Goal: Check status: Check status

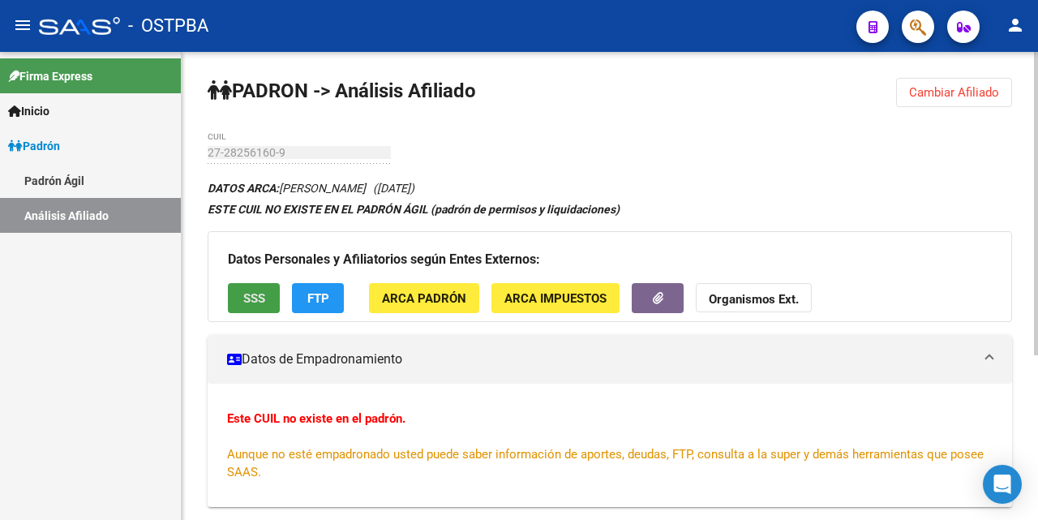
click at [264, 299] on span "SSS" at bounding box center [254, 298] width 22 height 15
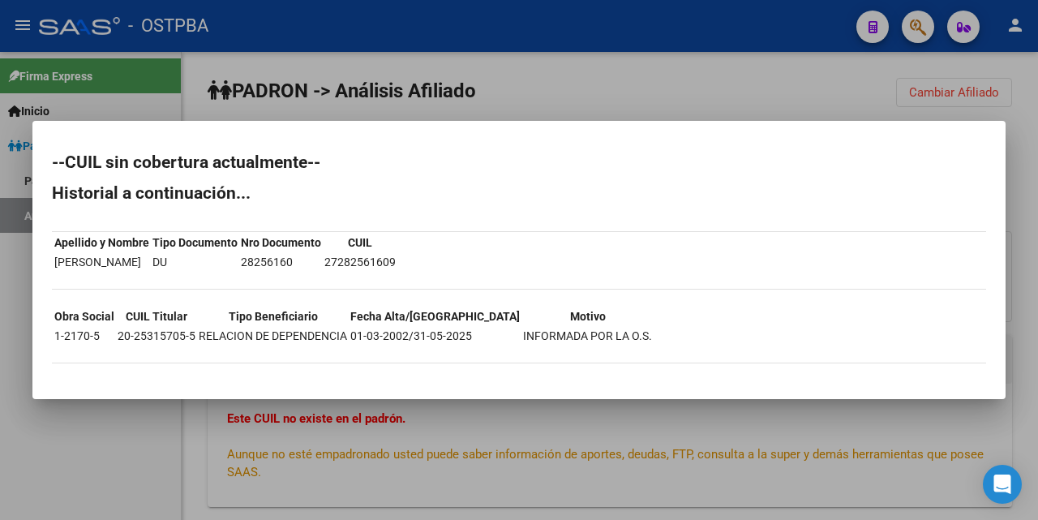
click at [588, 85] on div at bounding box center [519, 260] width 1038 height 520
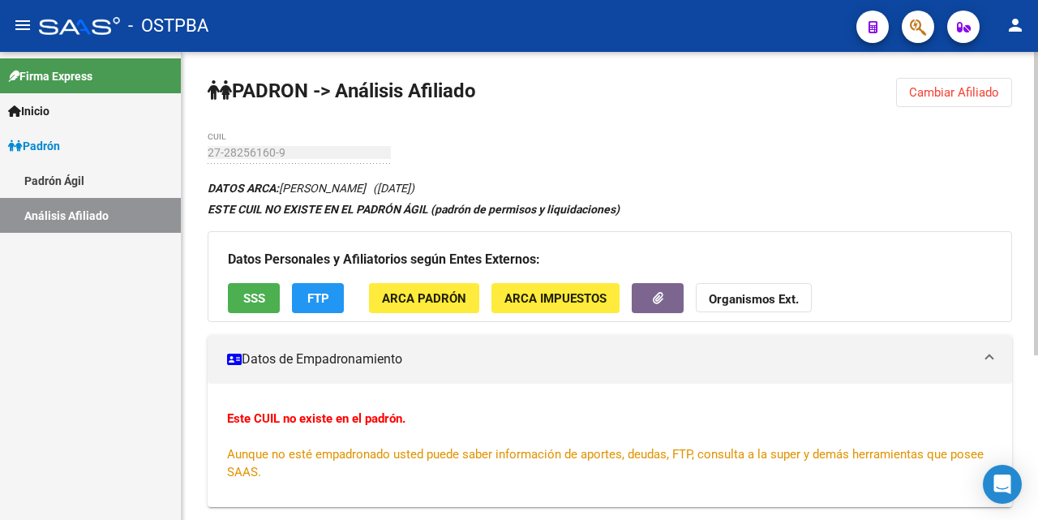
click at [331, 299] on button "FTP" at bounding box center [318, 298] width 52 height 30
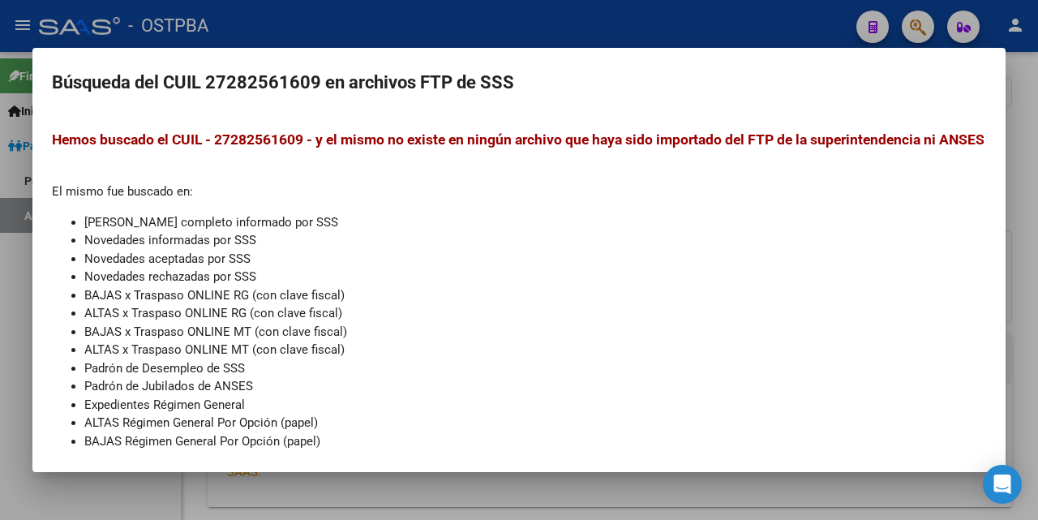
click at [577, 19] on div at bounding box center [519, 260] width 1038 height 520
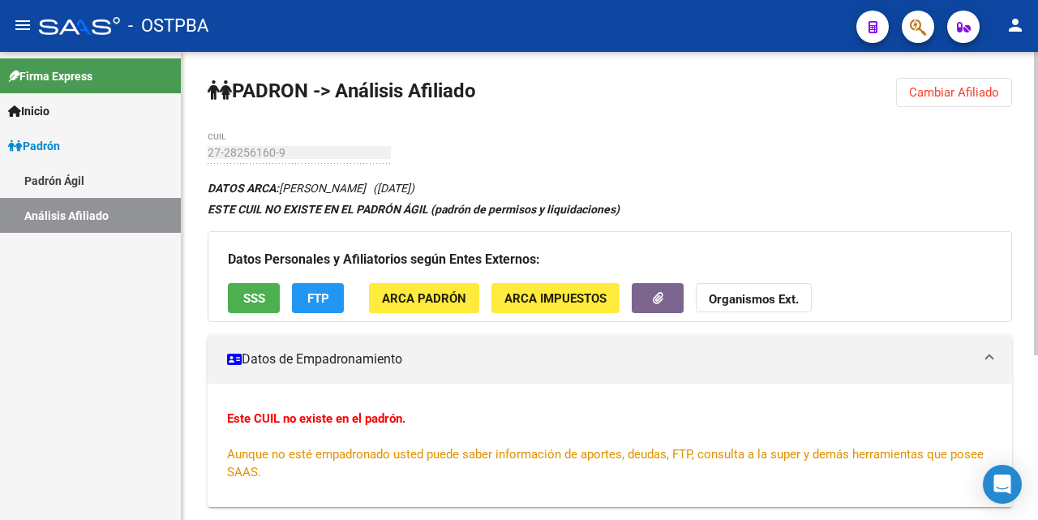
click at [448, 294] on span "ARCA Padrón" at bounding box center [424, 298] width 84 height 15
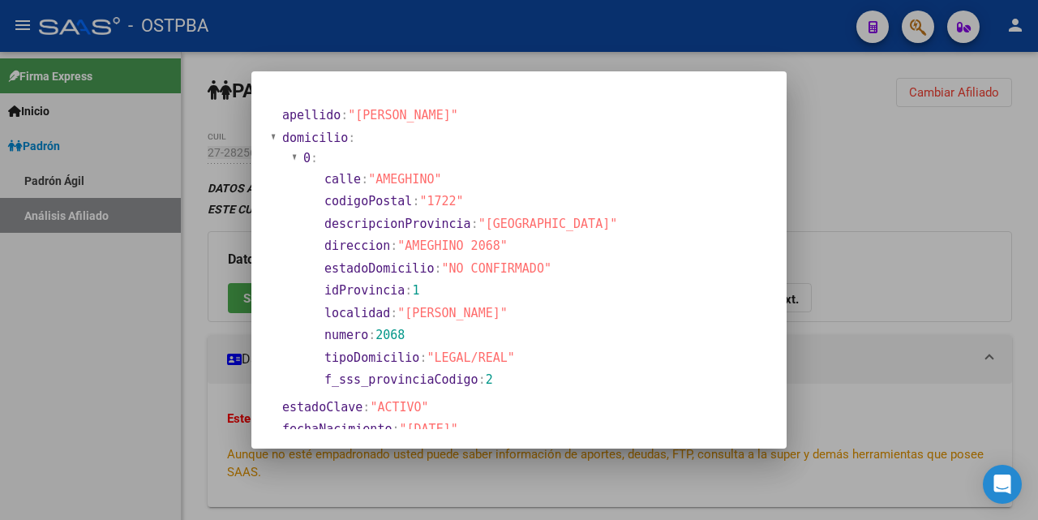
click at [594, 55] on div at bounding box center [519, 260] width 1038 height 520
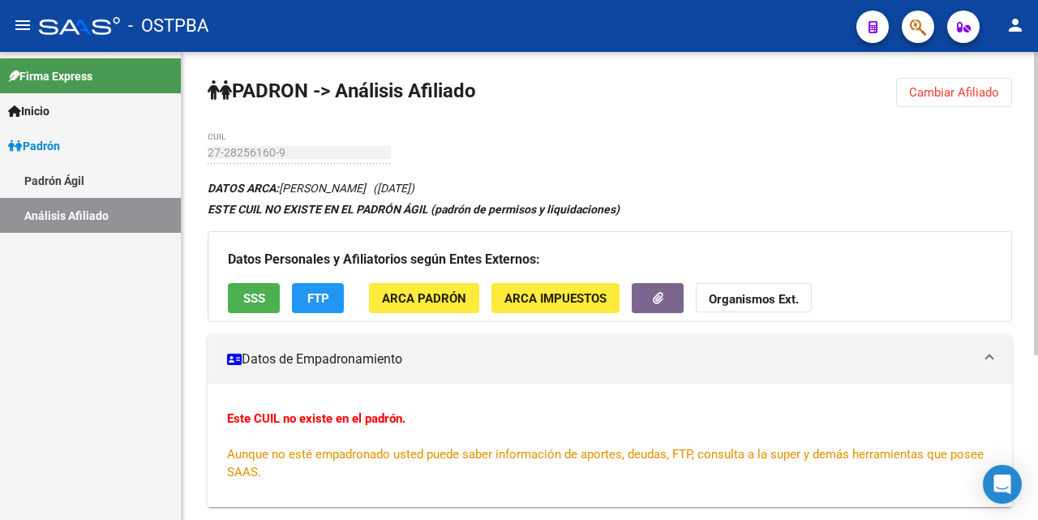
click at [540, 301] on span "ARCA Impuestos" at bounding box center [555, 298] width 102 height 15
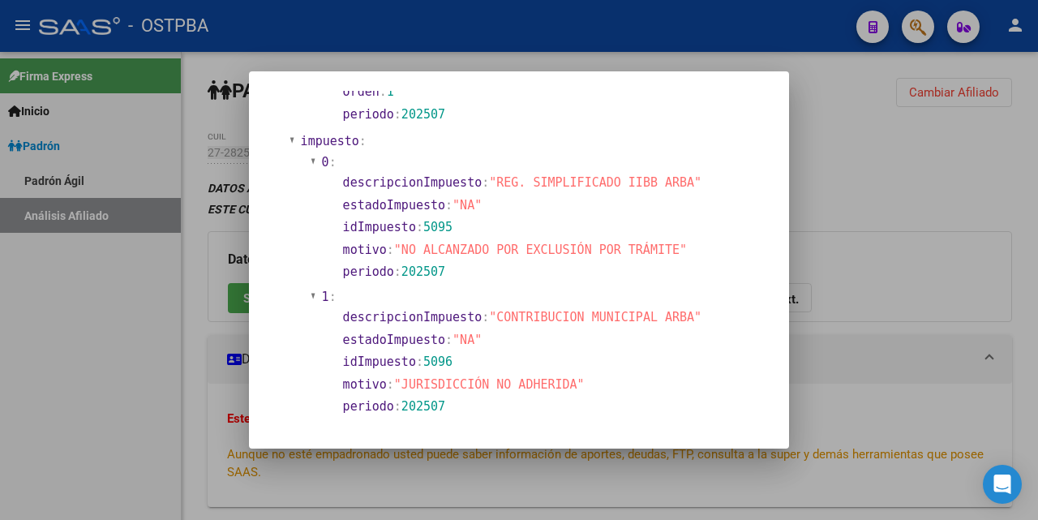
scroll to position [1006, 0]
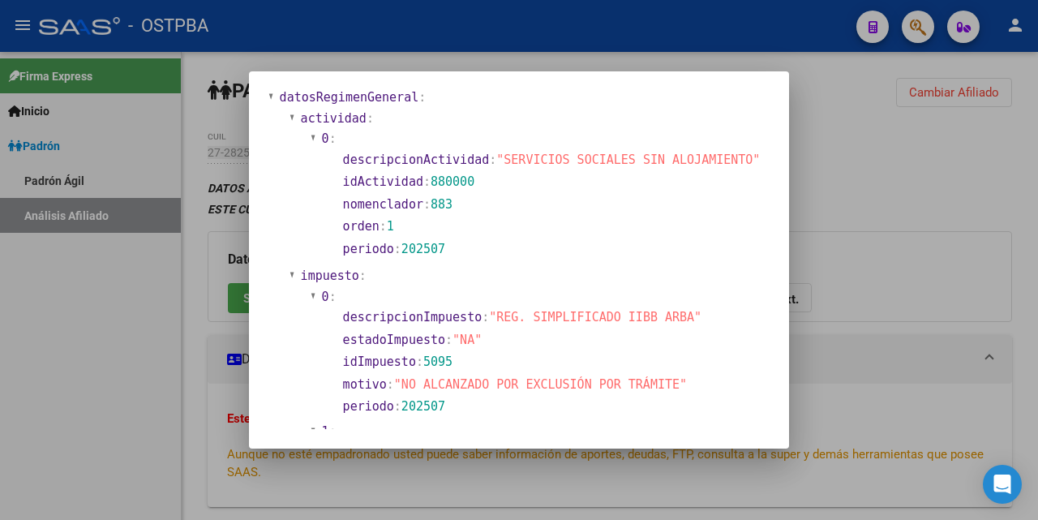
click at [572, 61] on div at bounding box center [519, 260] width 1038 height 520
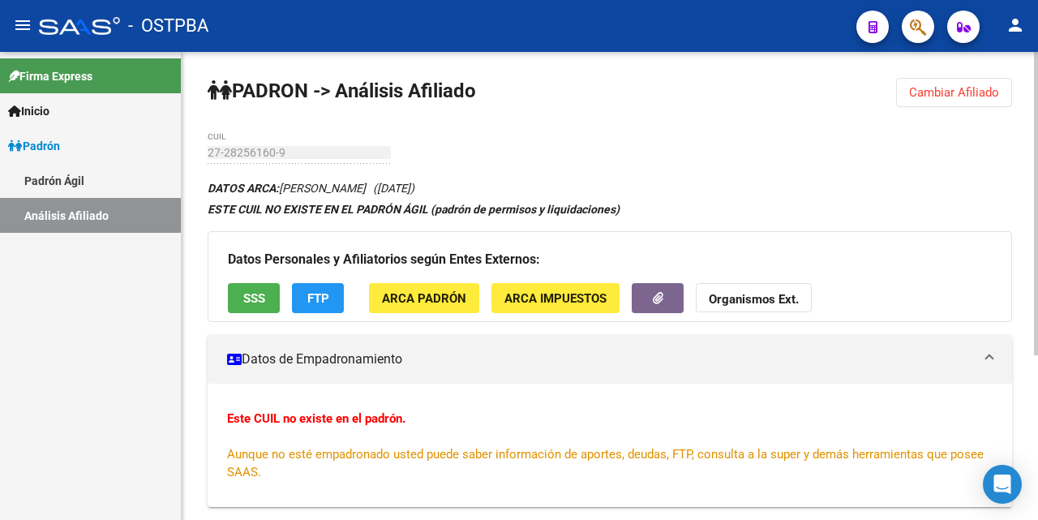
click at [307, 359] on mat-panel-title "Datos de Empadronamiento" at bounding box center [600, 359] width 746 height 18
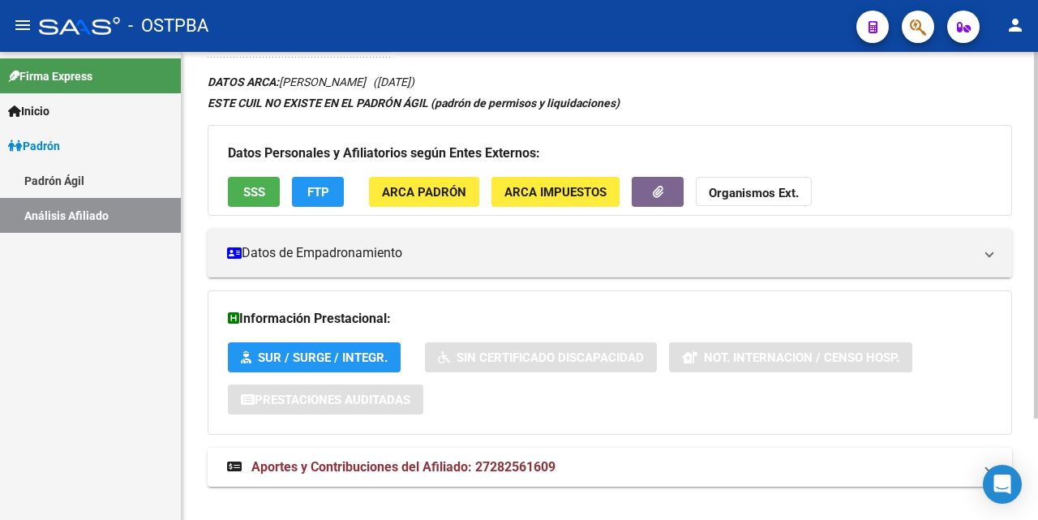
scroll to position [130, 0]
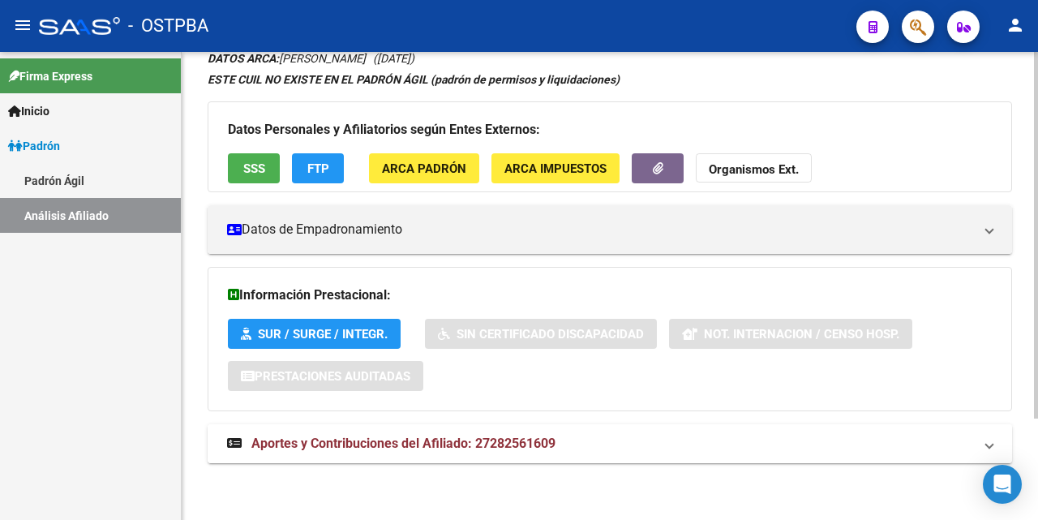
click at [427, 447] on span "Aportes y Contribuciones del Afiliado: 27282561609" at bounding box center [403, 442] width 304 height 15
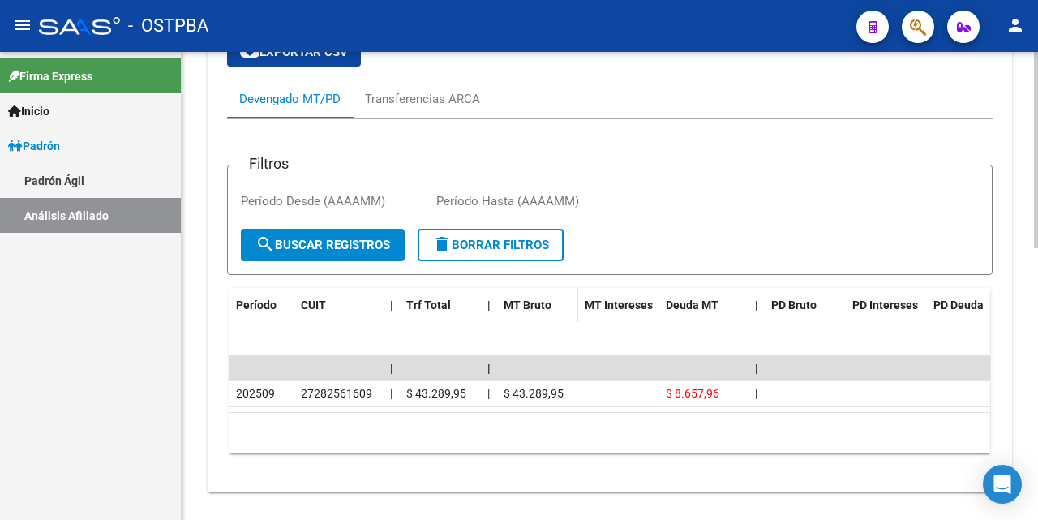
scroll to position [616, 0]
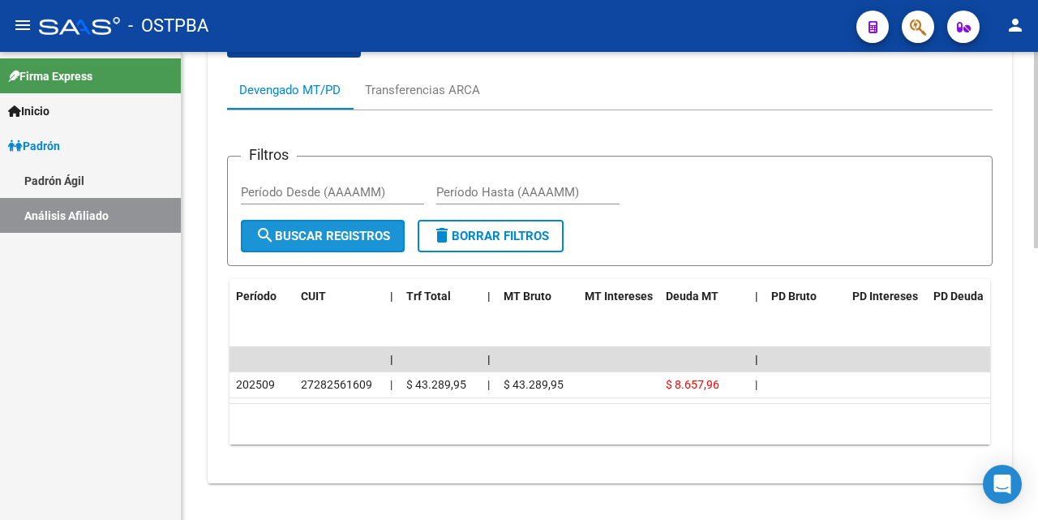
click at [333, 238] on span "search Buscar Registros" at bounding box center [322, 236] width 135 height 15
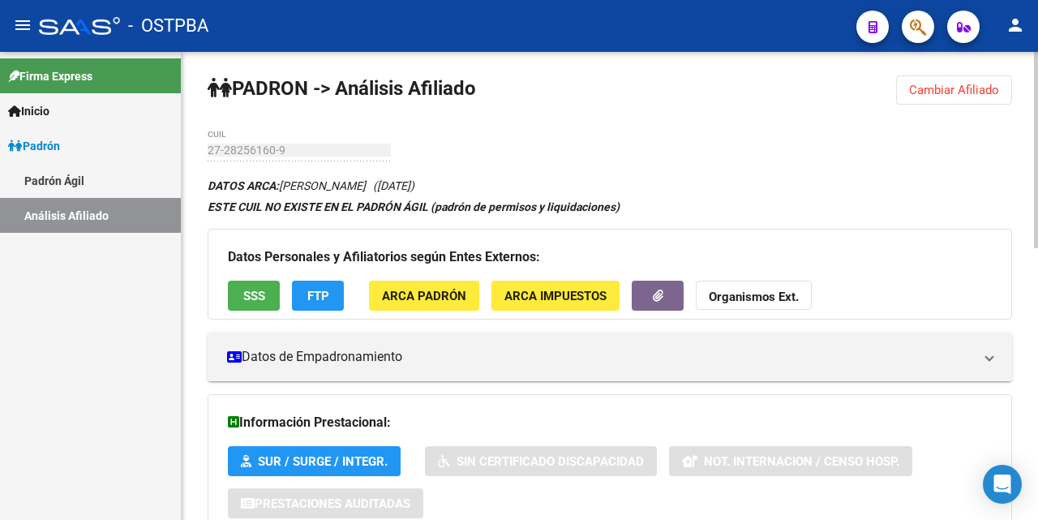
scroll to position [0, 0]
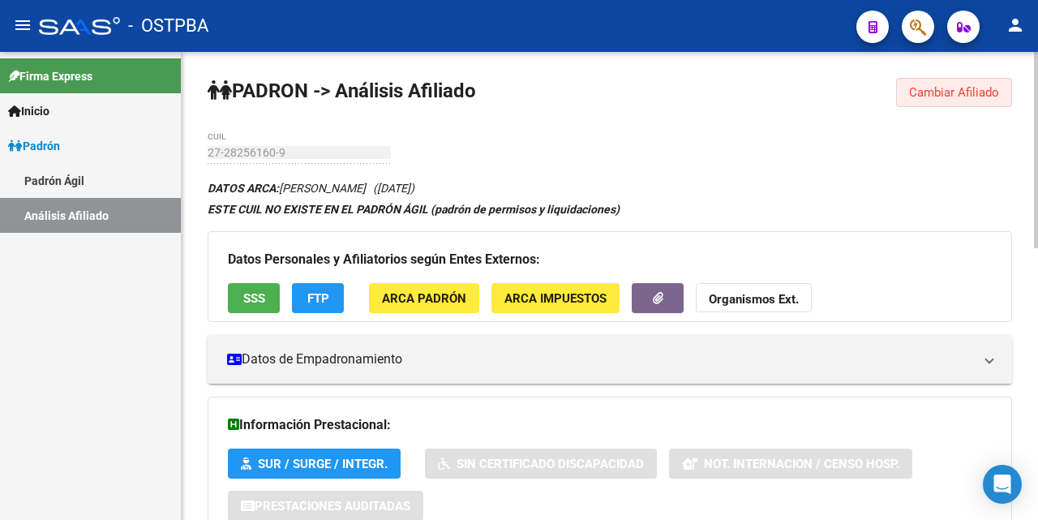
click at [935, 88] on span "Cambiar Afiliado" at bounding box center [954, 92] width 90 height 15
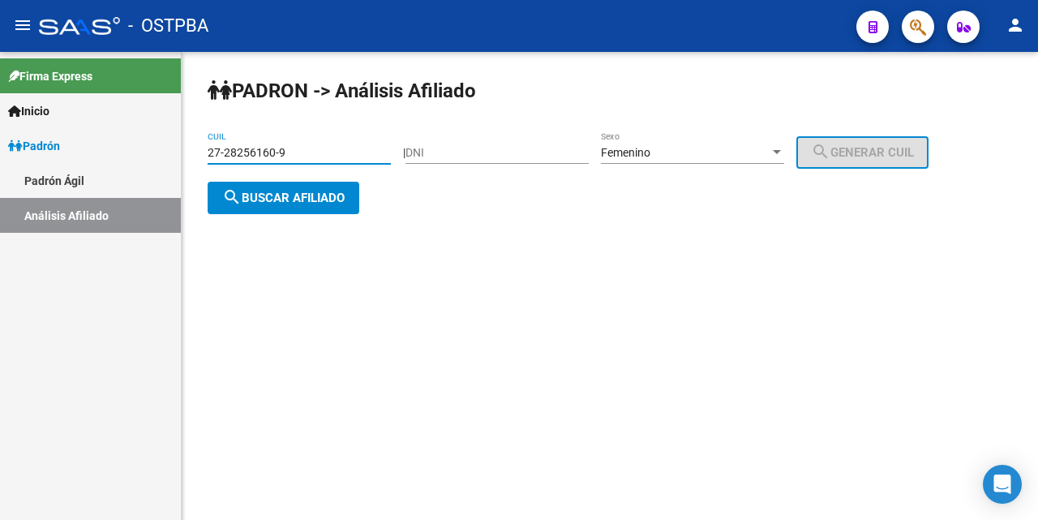
click at [318, 148] on input "27-28256160-9" at bounding box center [299, 153] width 183 height 14
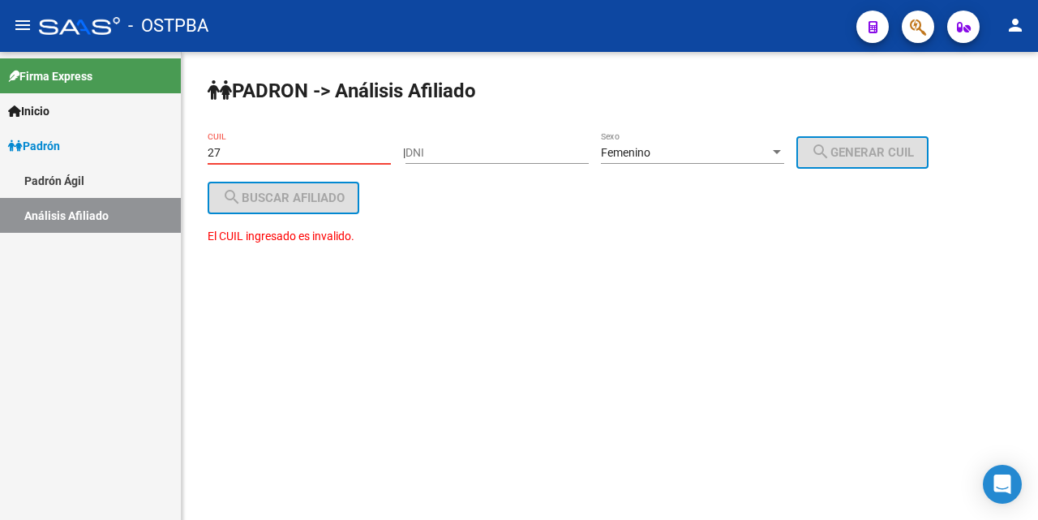
type input "2"
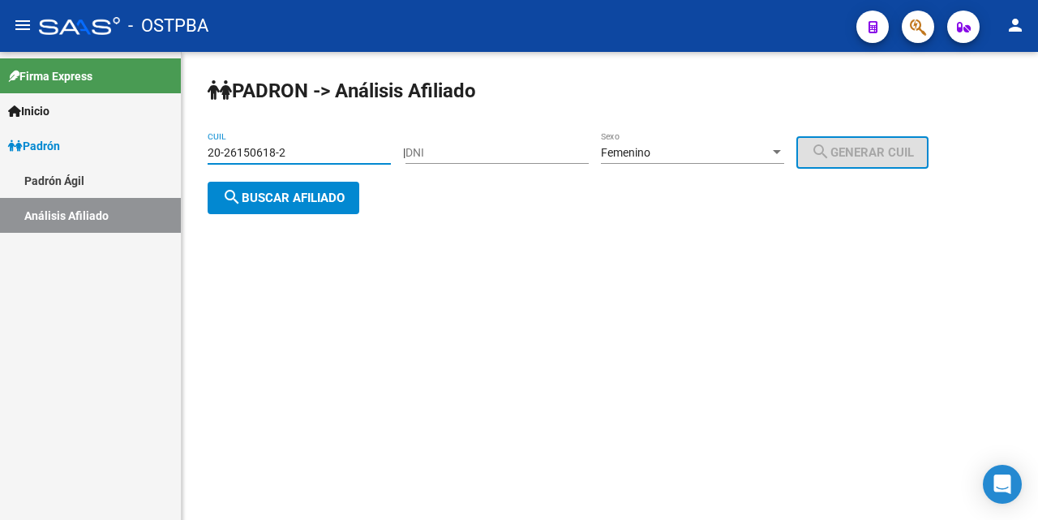
type input "20-26150618-2"
click at [781, 153] on div at bounding box center [777, 152] width 8 height 4
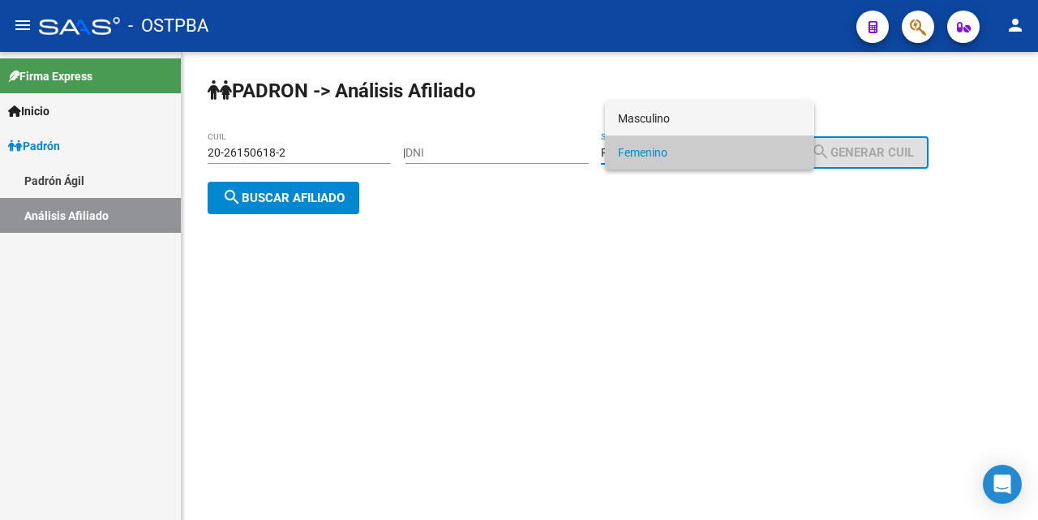
drag, startPoint x: 720, startPoint y: 114, endPoint x: 709, endPoint y: 118, distance: 12.1
click at [718, 114] on span "Masculino" at bounding box center [709, 118] width 183 height 34
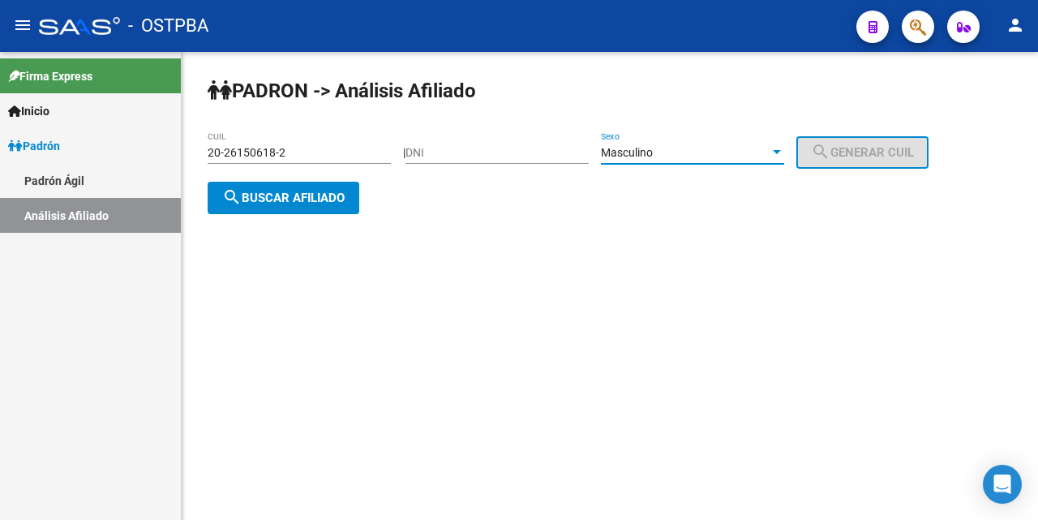
click at [268, 199] on span "search Buscar afiliado" at bounding box center [283, 198] width 122 height 15
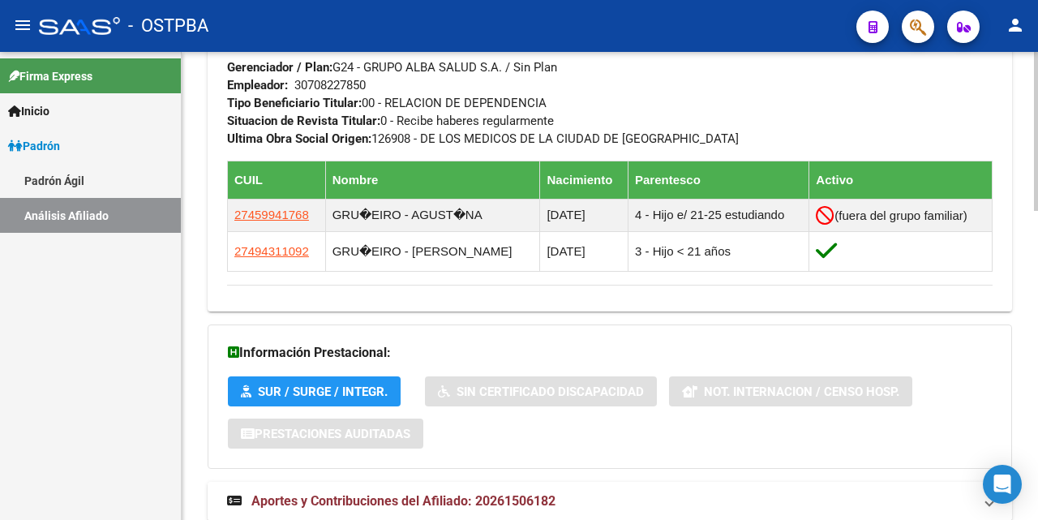
scroll to position [911, 0]
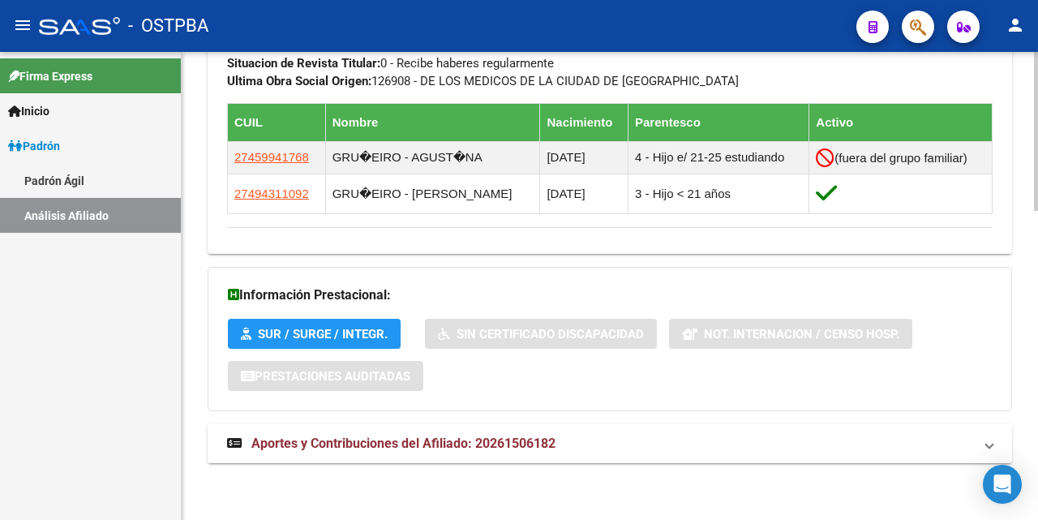
click at [392, 438] on span "Aportes y Contribuciones del Afiliado: 20261506182" at bounding box center [403, 442] width 304 height 15
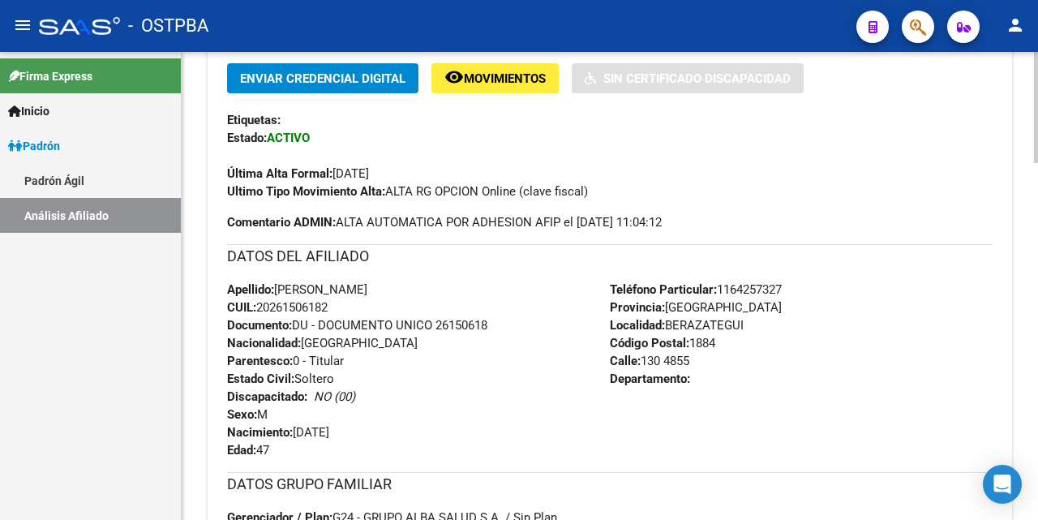
scroll to position [405, 0]
